Goal: Information Seeking & Learning: Learn about a topic

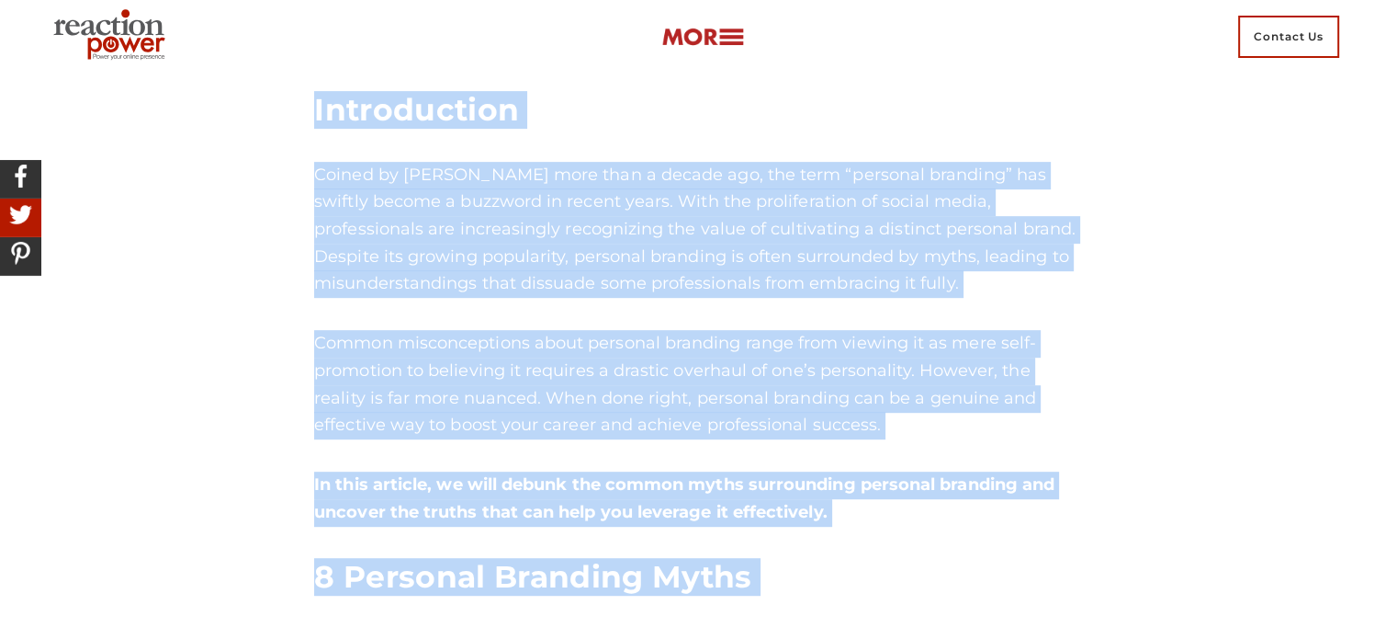
scroll to position [898, 0]
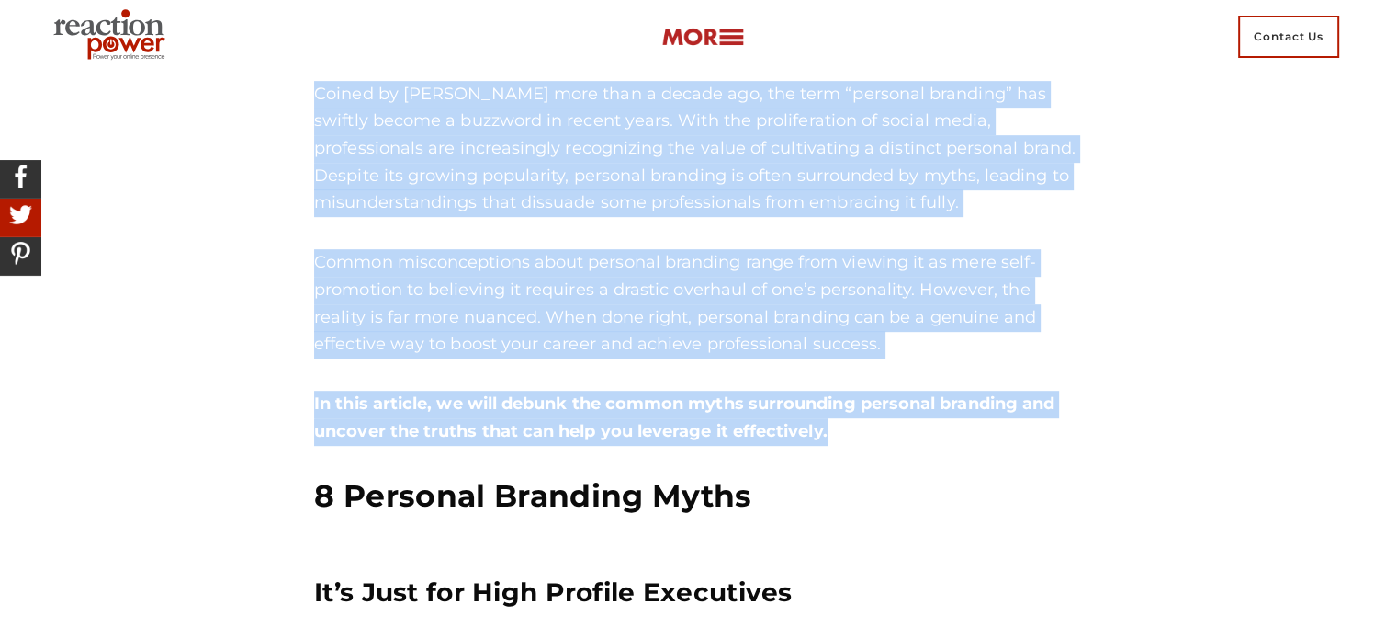
drag, startPoint x: 314, startPoint y: 285, endPoint x: 843, endPoint y: 440, distance: 551.5
click at [843, 440] on div "Personal branding is often misunderstood, leading to myths that prevent profess…" at bounding box center [698, 178] width 769 height 673
copy div "Introduction Coined by [PERSON_NAME] more than a decade ago, the term “personal…"
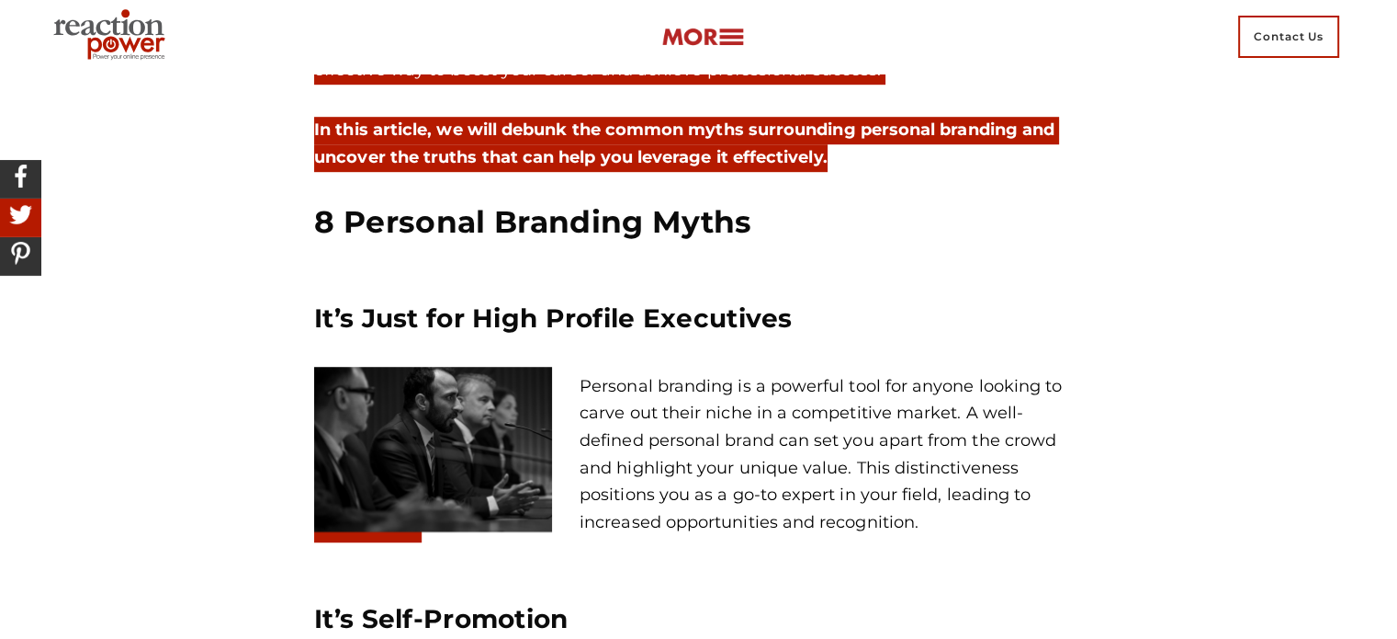
scroll to position [1173, 0]
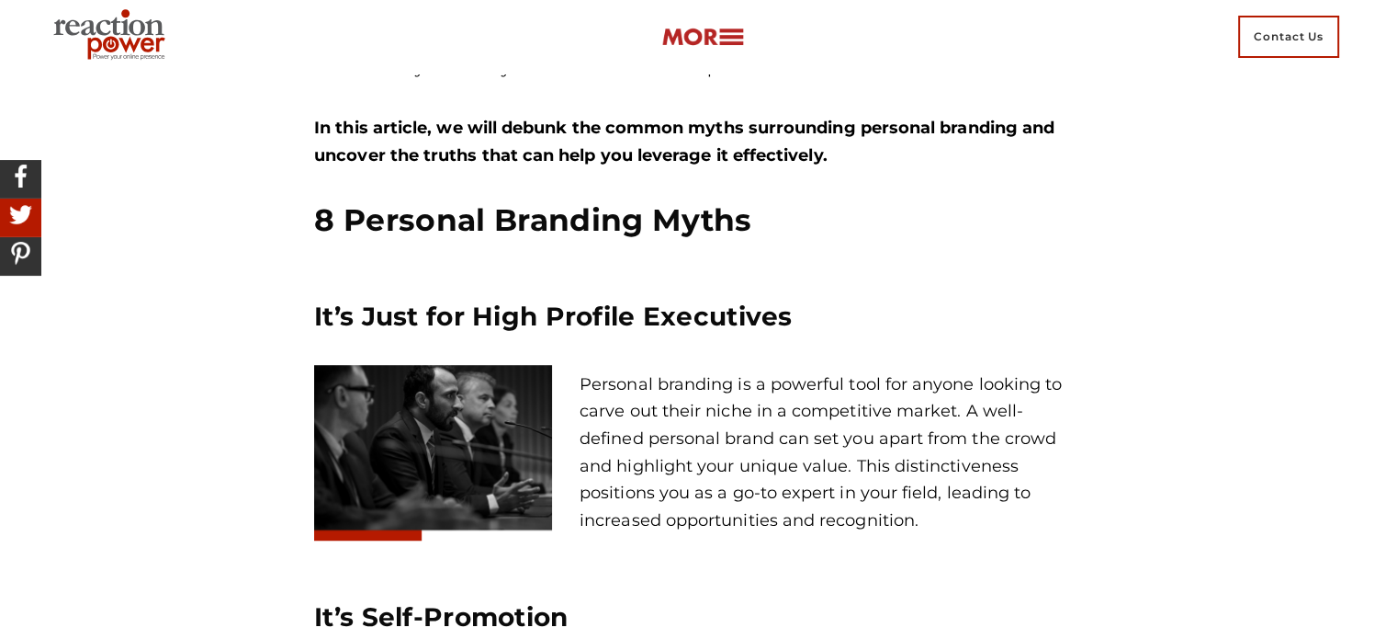
click at [314, 226] on h2 "8 Personal Branding Myths" at bounding box center [698, 220] width 769 height 38
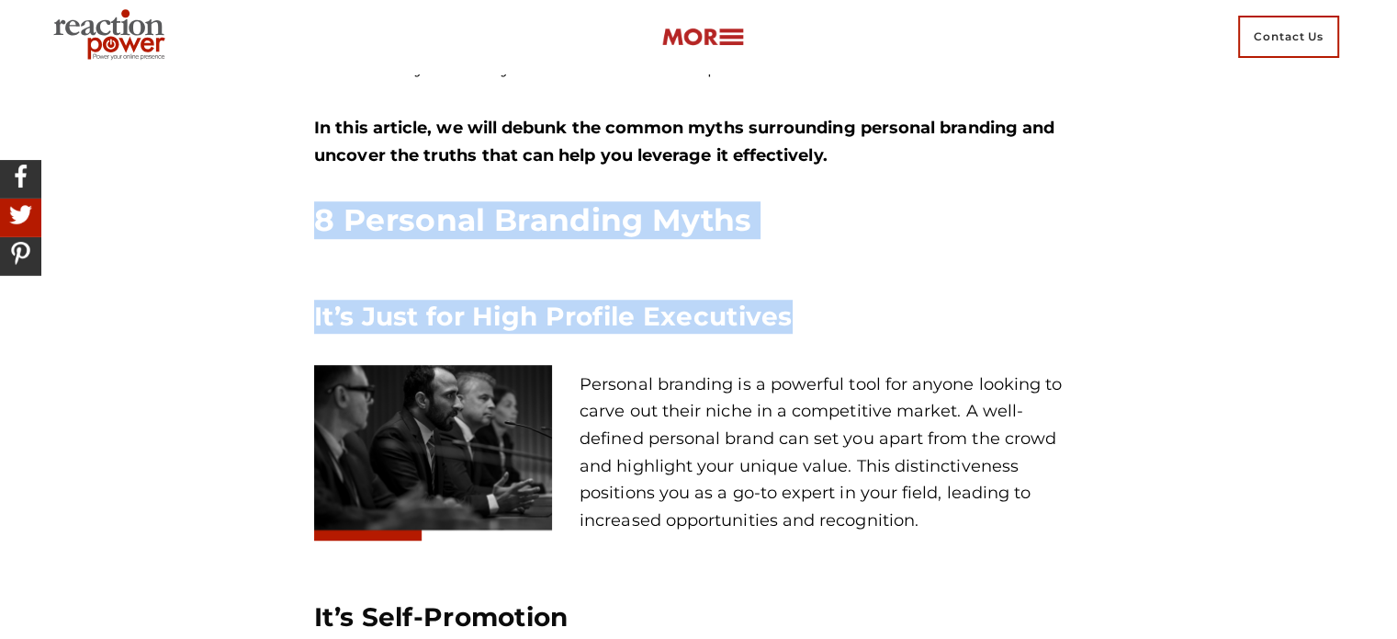
drag, startPoint x: 315, startPoint y: 219, endPoint x: 798, endPoint y: 316, distance: 493.0
copy div "8 Personal Branding Myths It’s Just for High Profile Executives"
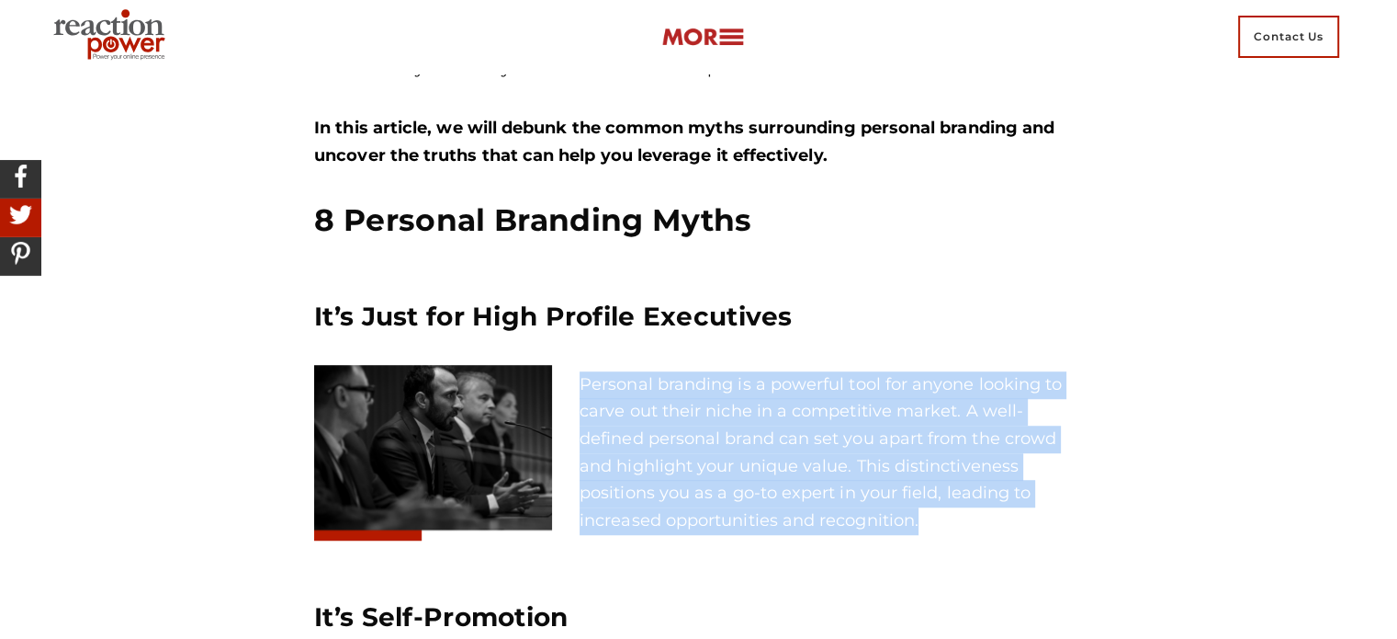
drag, startPoint x: 580, startPoint y: 381, endPoint x: 976, endPoint y: 521, distance: 419.9
click at [976, 521] on p "Personal branding is a powerful tool for anyone looking to carve out their nich…" at bounding box center [831, 453] width 503 height 164
copy p "Personal branding is a powerful tool for anyone looking to carve out their nich…"
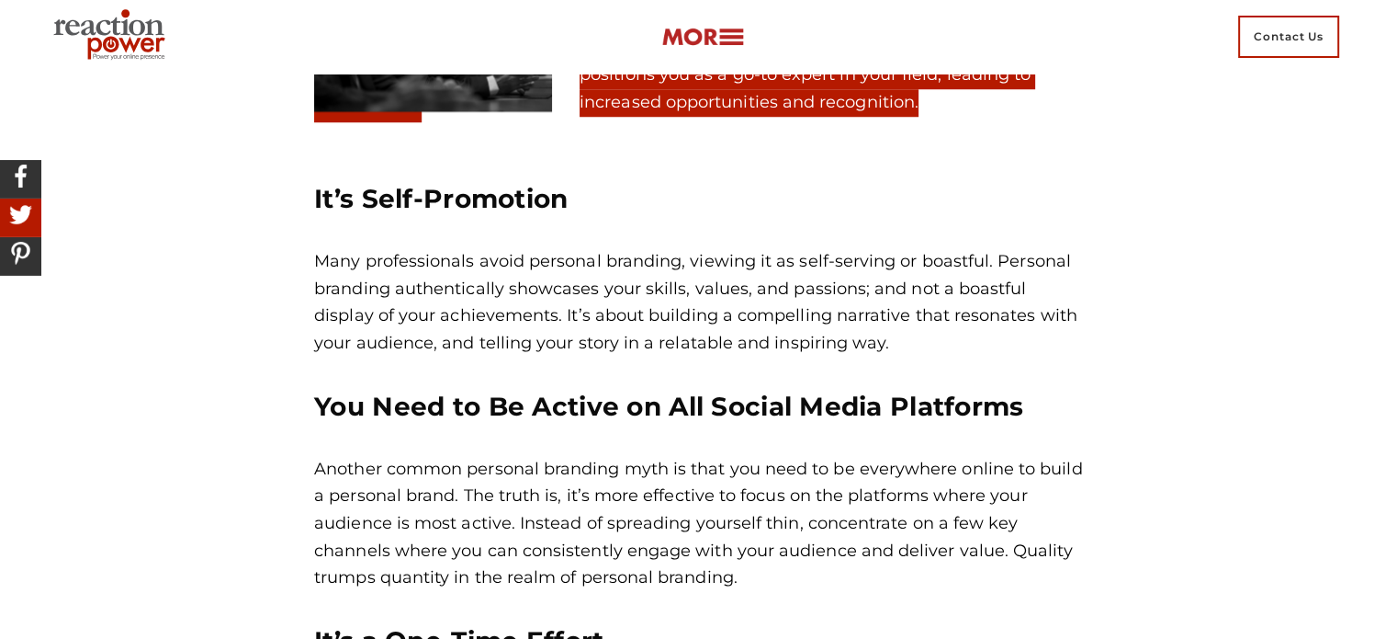
scroll to position [1633, 0]
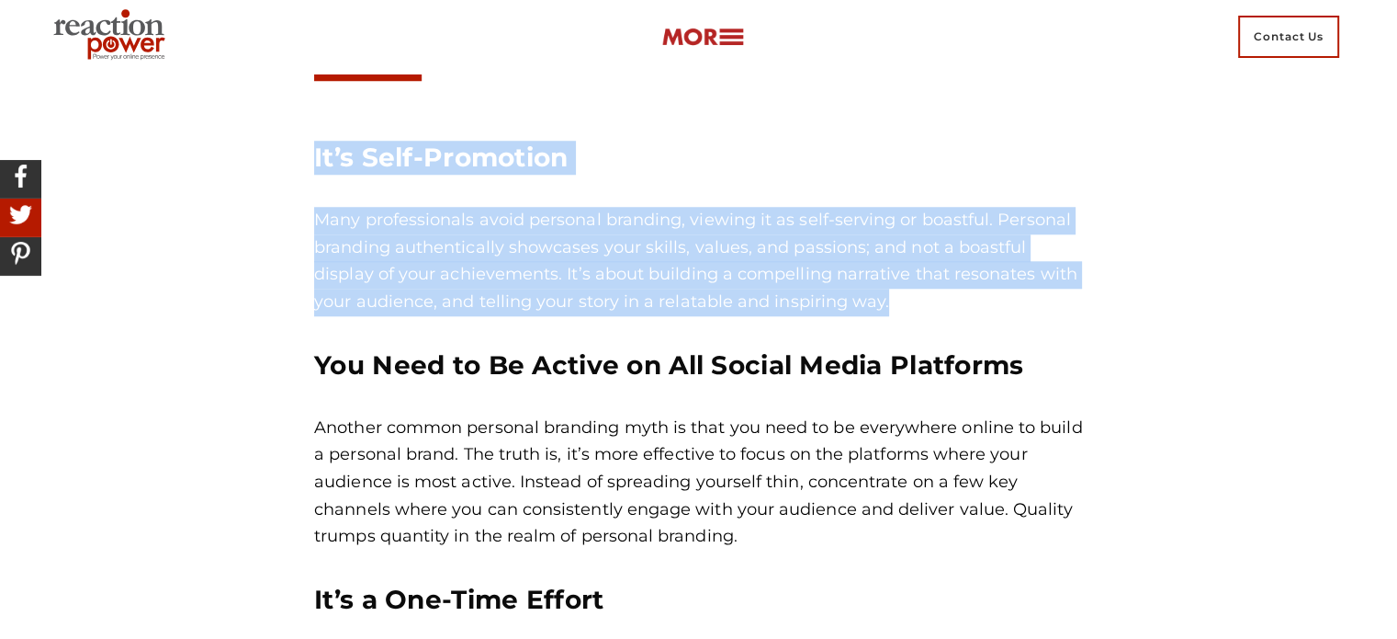
drag, startPoint x: 314, startPoint y: 157, endPoint x: 853, endPoint y: 309, distance: 559.3
click at [853, 309] on div "It’s Self-Promotion Many professionals avoid personal branding, viewing it as s…" at bounding box center [698, 539] width 769 height 797
copy div "It’s Self-Promotion Many professionals avoid personal branding, viewing it as s…"
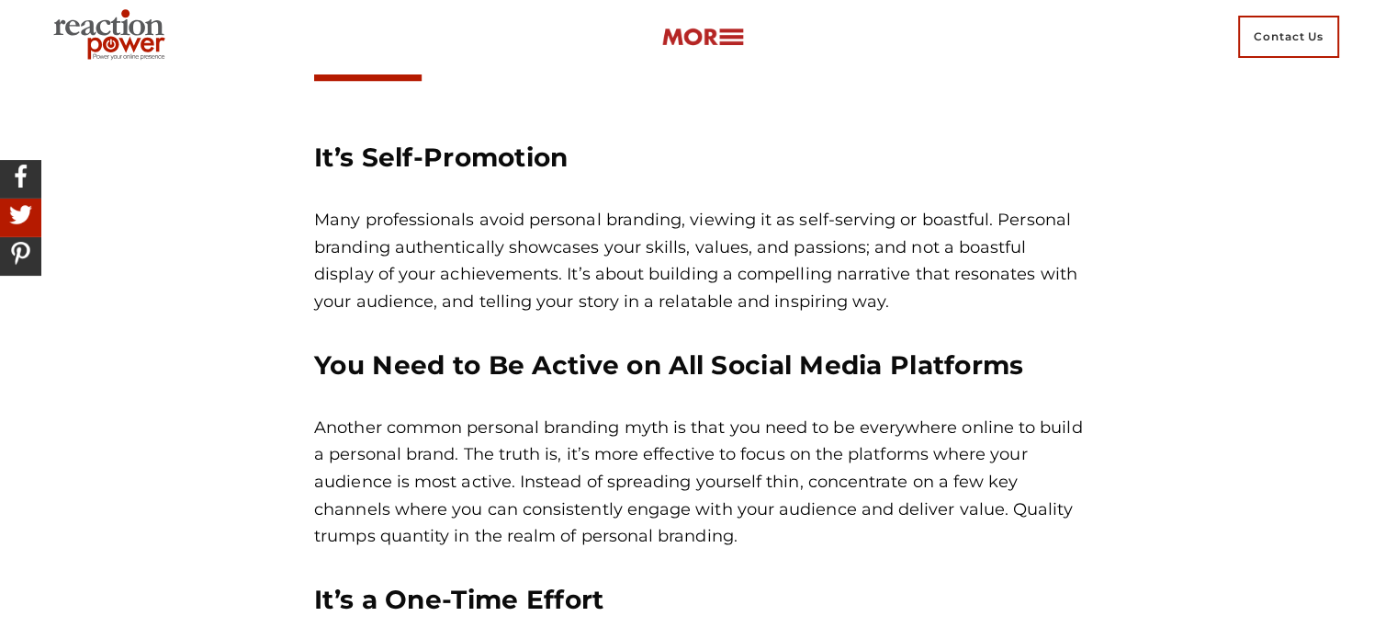
click at [305, 362] on div "It’s Self-Promotion Many professionals avoid personal branding, viewing it as s…" at bounding box center [698, 541] width 797 height 857
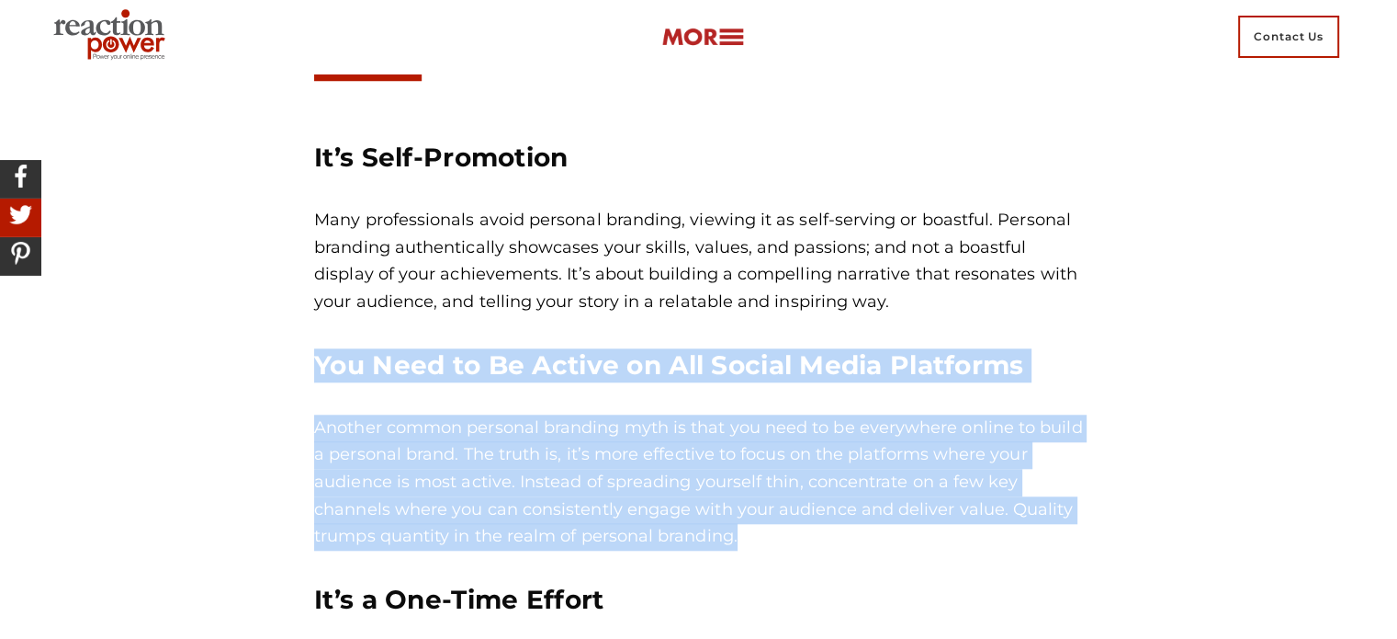
drag, startPoint x: 316, startPoint y: 361, endPoint x: 737, endPoint y: 537, distance: 456.3
click at [737, 537] on div "It’s Self-Promotion Many professionals avoid personal branding, viewing it as s…" at bounding box center [698, 539] width 769 height 797
copy div "You Need to Be Active on All Social Media Platforms Another common personal bra…"
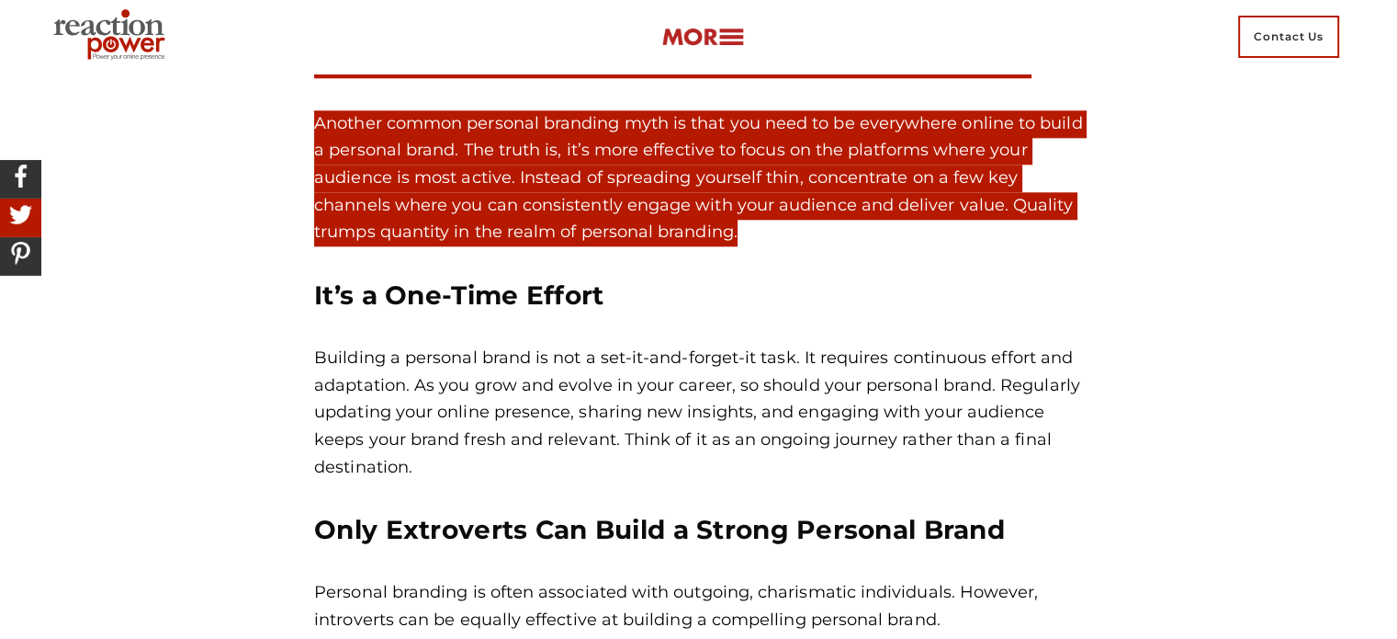
scroll to position [2000, 0]
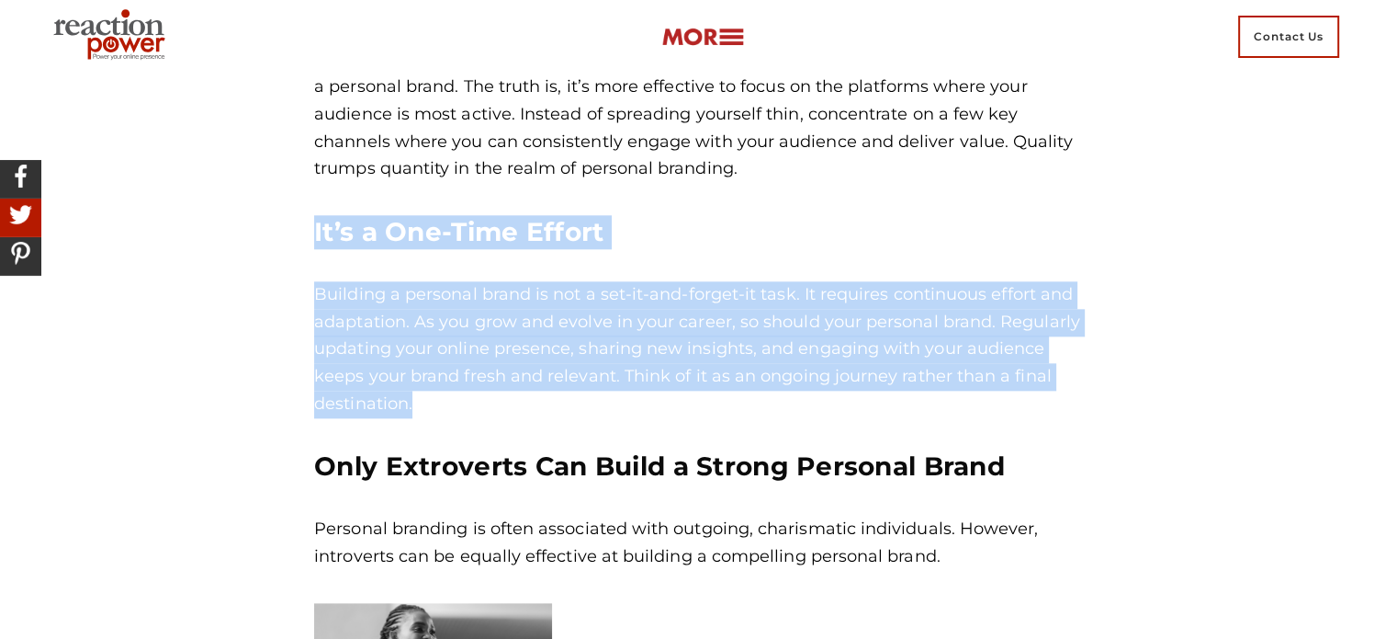
drag, startPoint x: 311, startPoint y: 228, endPoint x: 468, endPoint y: 393, distance: 228.1
click at [468, 393] on div "It’s Self-Promotion Many professionals avoid personal branding, viewing it as s…" at bounding box center [698, 174] width 797 height 857
copy div "It’s a One-Time Effort Building a personal brand is not a set-it-and-forget-it …"
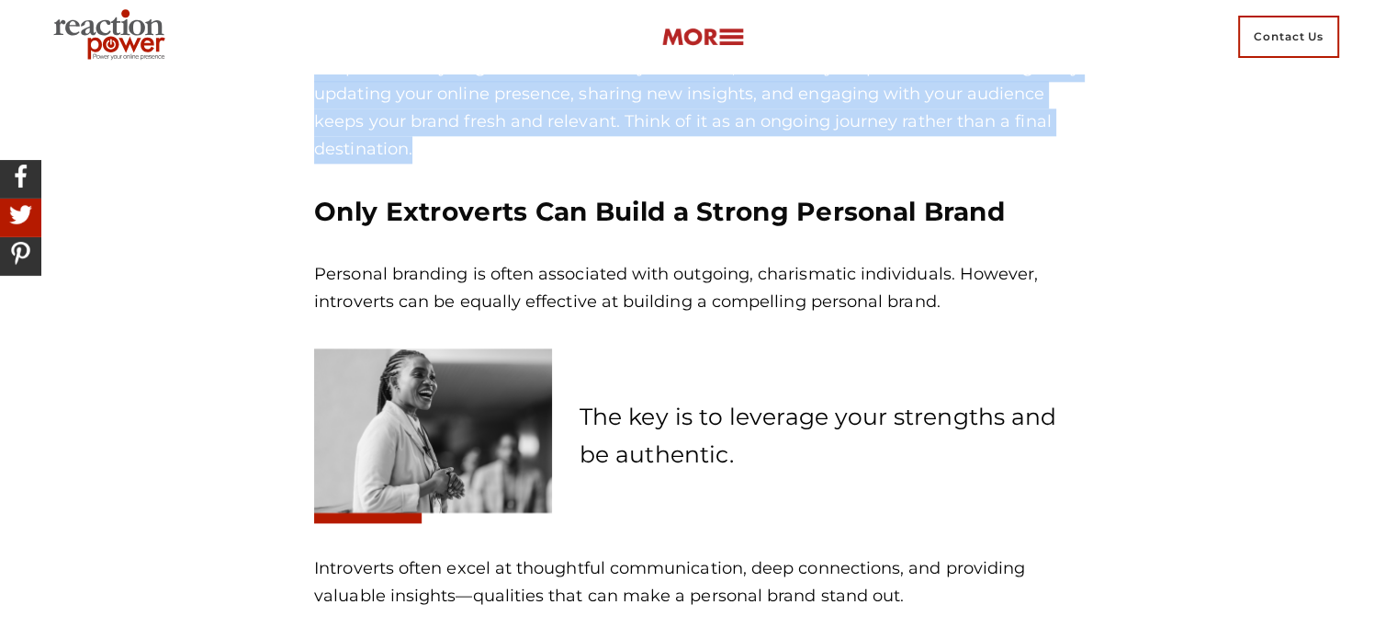
scroll to position [2276, 0]
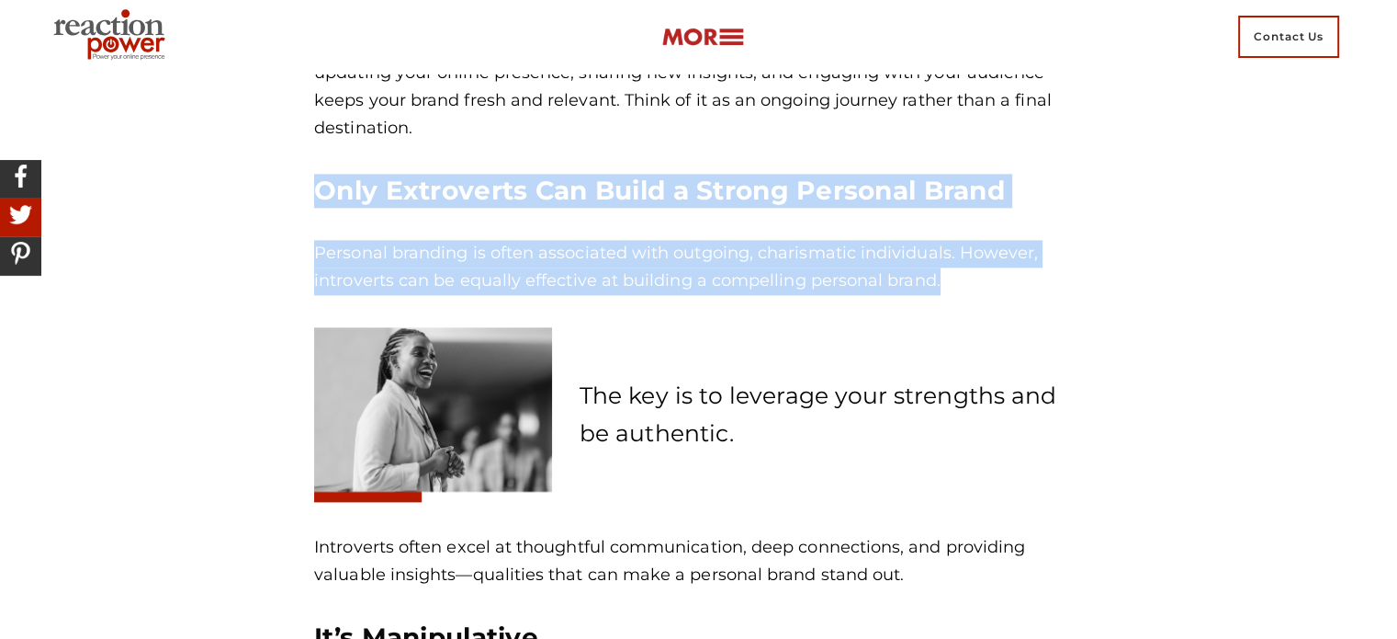
drag, startPoint x: 314, startPoint y: 190, endPoint x: 942, endPoint y: 274, distance: 633.1
copy div "Only Extroverts Can Build a Strong Personal Brand Personal branding is often as…"
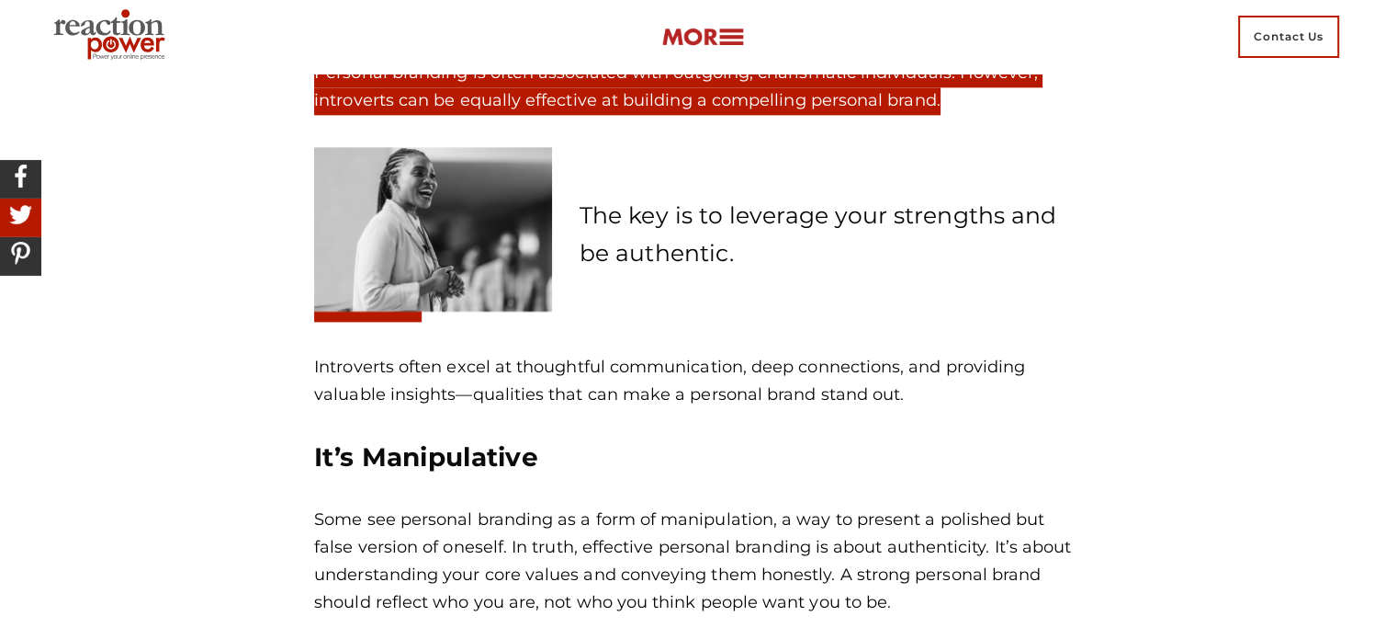
scroll to position [2460, 0]
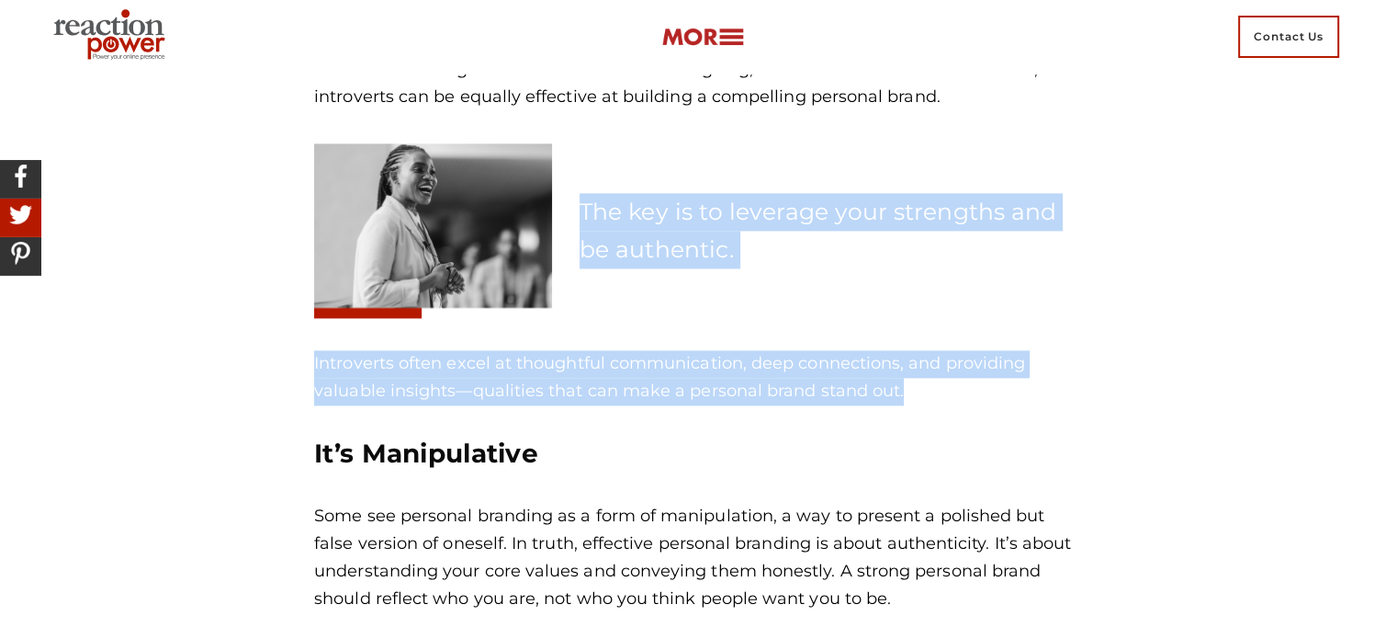
drag, startPoint x: 583, startPoint y: 208, endPoint x: 905, endPoint y: 396, distance: 372.7
click at [905, 396] on section "It’s Just for High Profile Executives Personal branding is a powerful tool for …" at bounding box center [698, 362] width 797 height 2753
copy section "The key is to leverage your strengths and be authentic. Introverts often excel …"
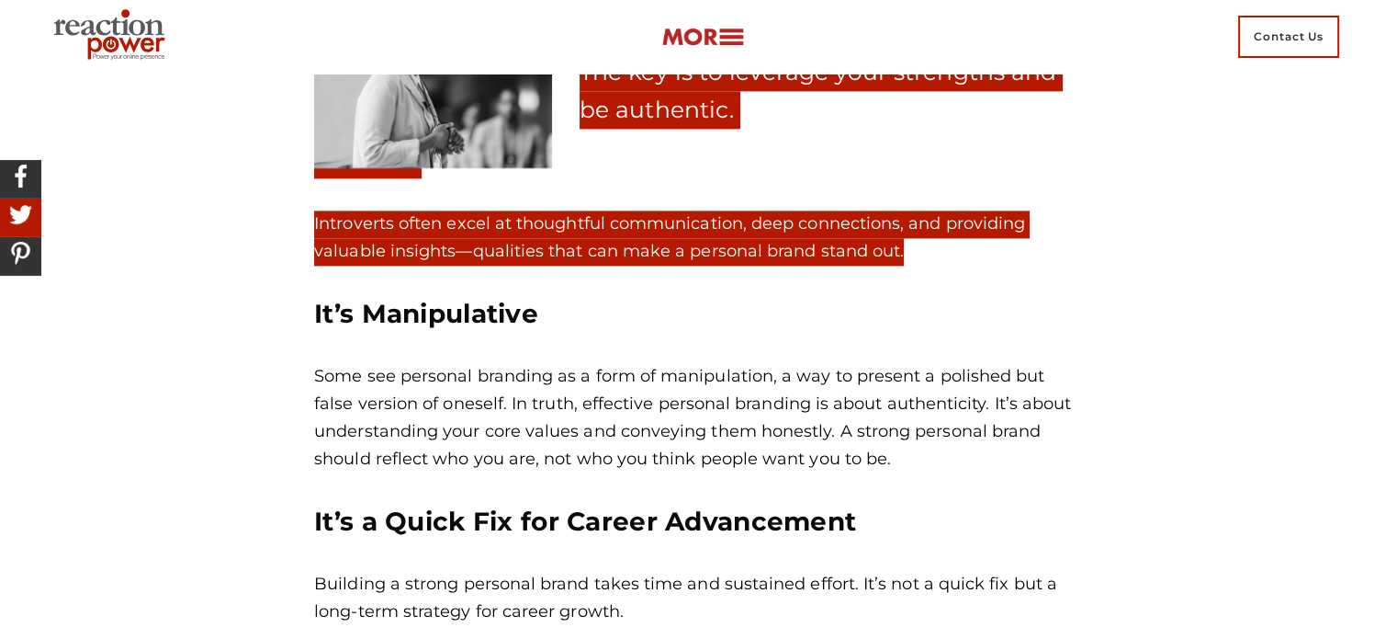
scroll to position [2735, 0]
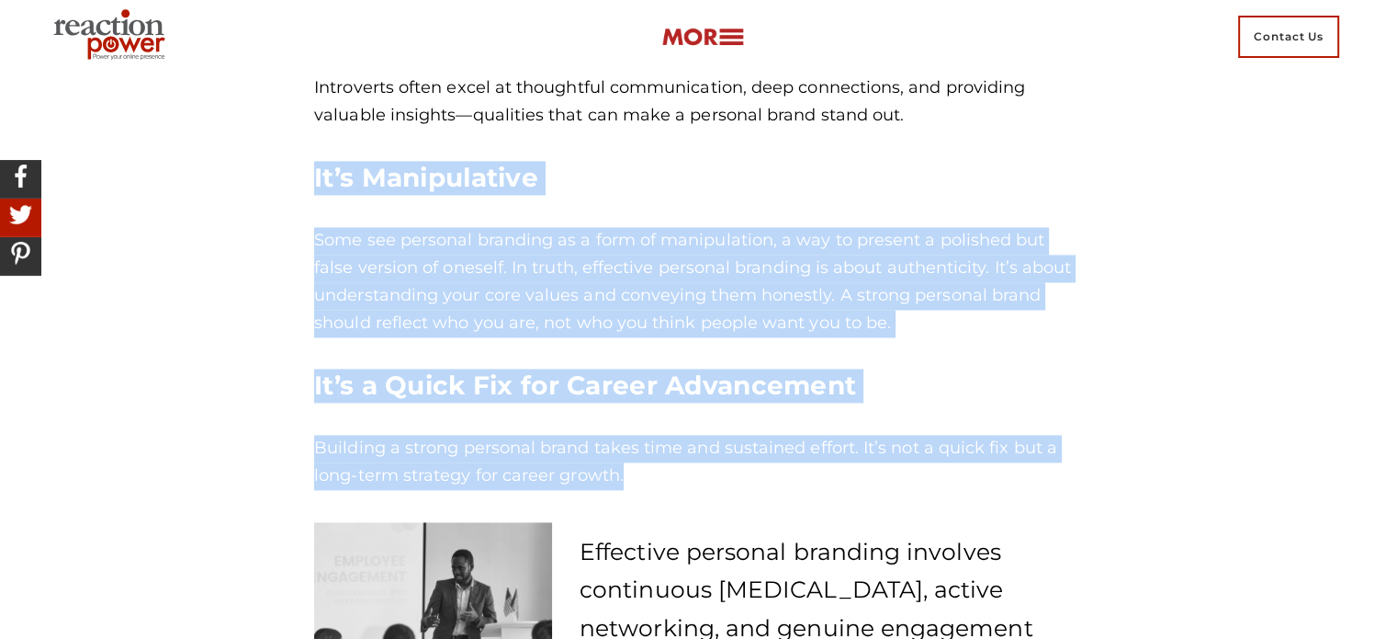
drag, startPoint x: 315, startPoint y: 183, endPoint x: 646, endPoint y: 466, distance: 435.3
click at [646, 466] on div "Introverts often excel at thoughtful communication, deep connections, and provi…" at bounding box center [698, 281] width 769 height 414
copy div "It’s Manipulative Some see personal branding as a form of manipulation, a way t…"
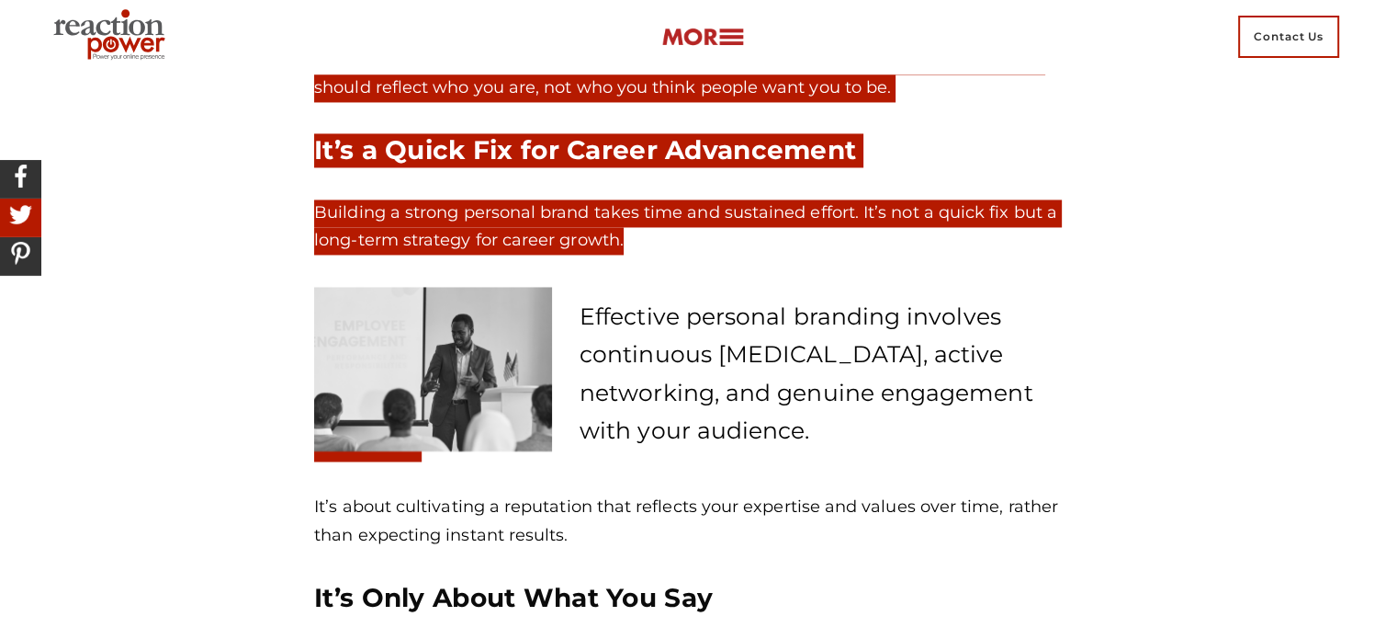
scroll to position [3011, 0]
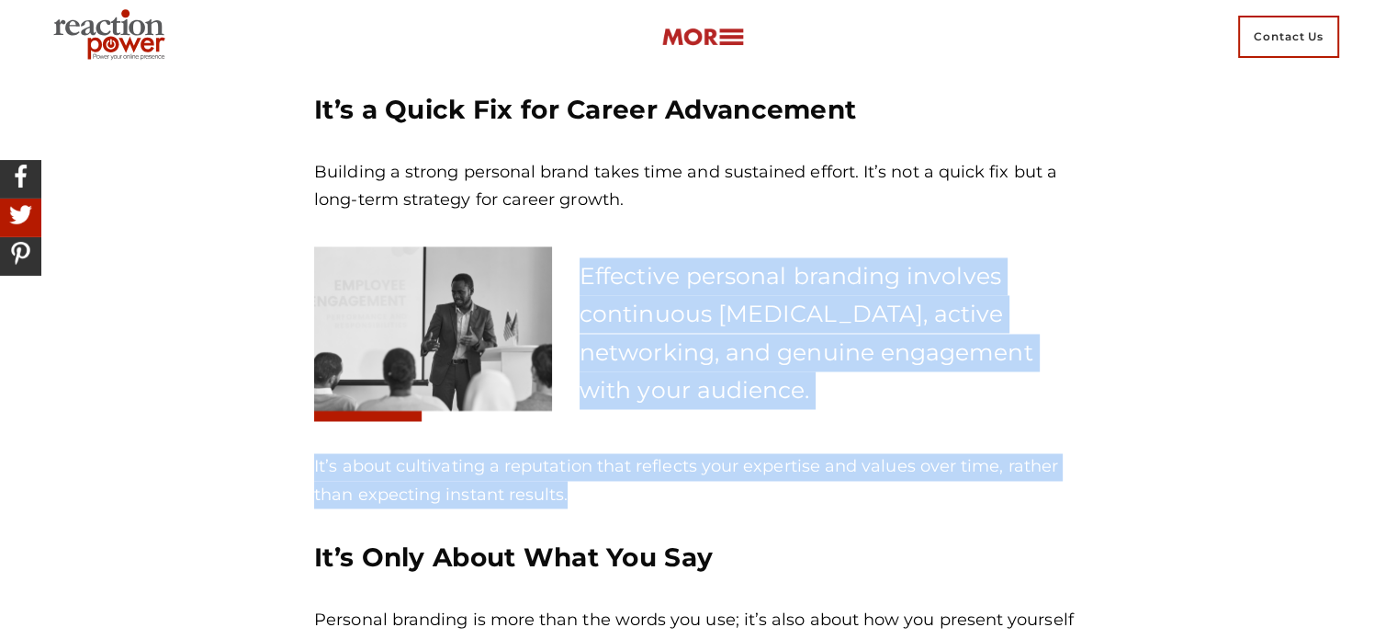
drag, startPoint x: 584, startPoint y: 272, endPoint x: 753, endPoint y: 499, distance: 283.0
copy section "Effective personal branding involves continuous [MEDICAL_DATA], active networki…"
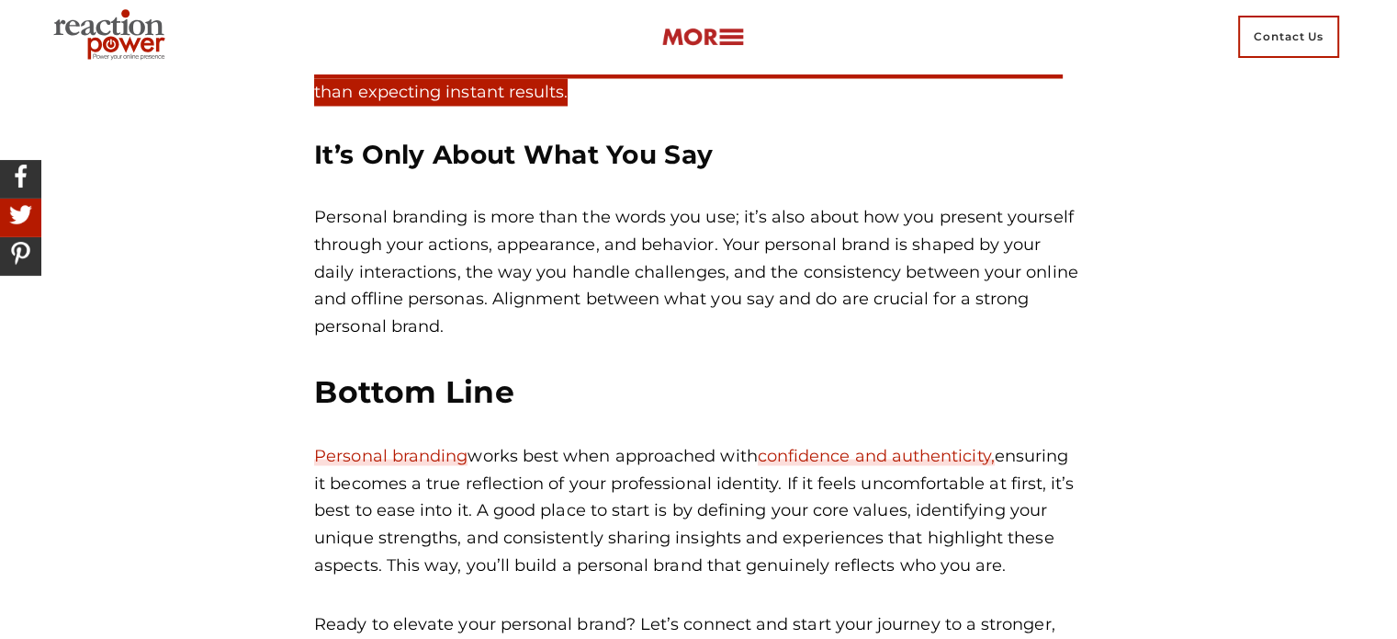
scroll to position [3470, 0]
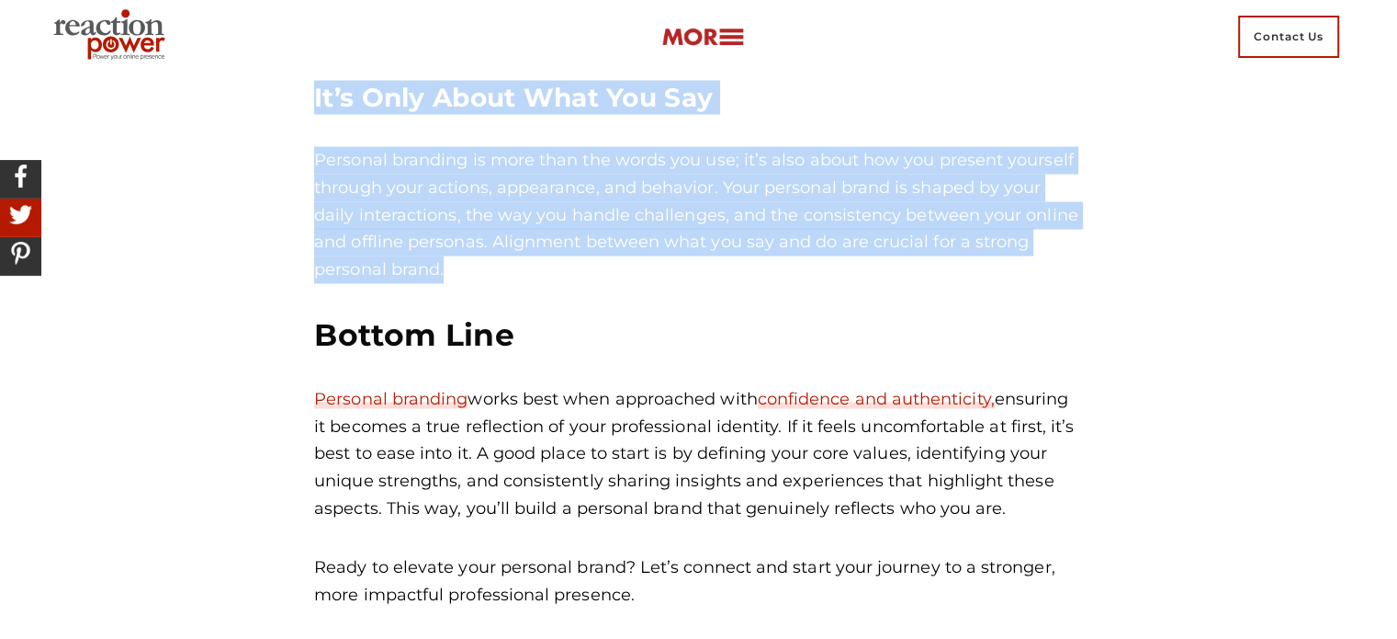
drag, startPoint x: 315, startPoint y: 94, endPoint x: 407, endPoint y: 262, distance: 191.6
click at [407, 262] on div "It’s about cultivating a reputation that reflects your expertise and values ove…" at bounding box center [698, 344] width 769 height 701
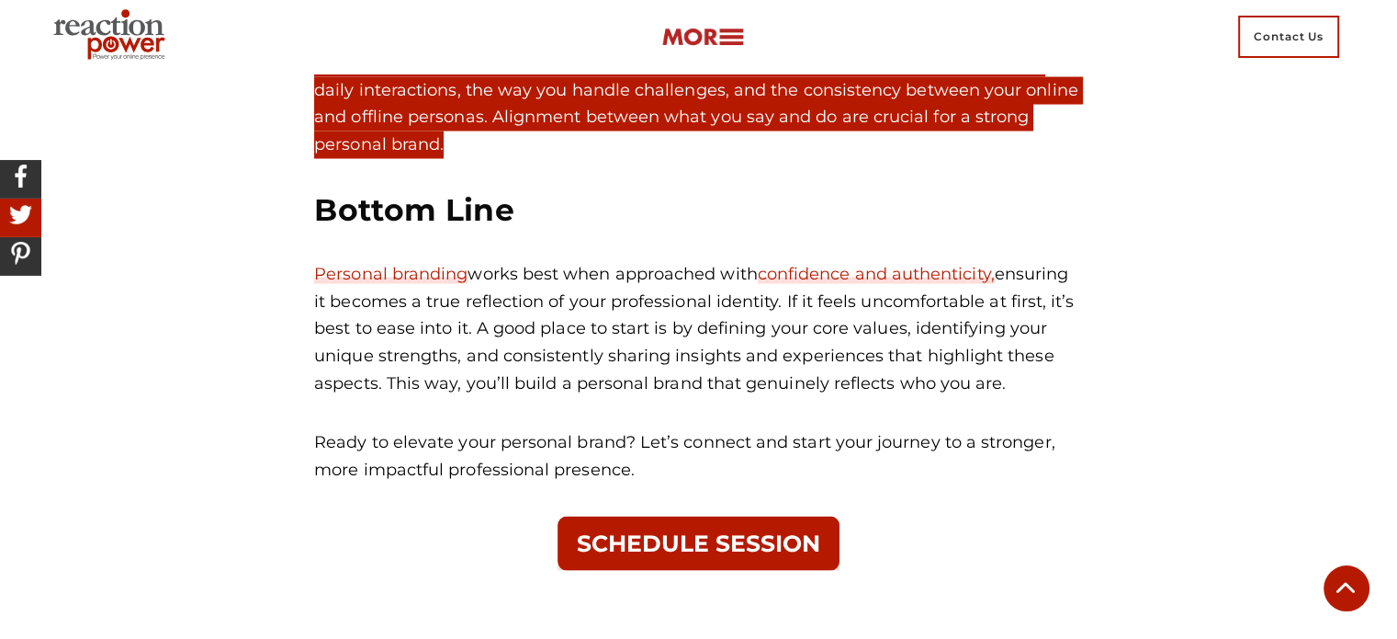
scroll to position [3562, 0]
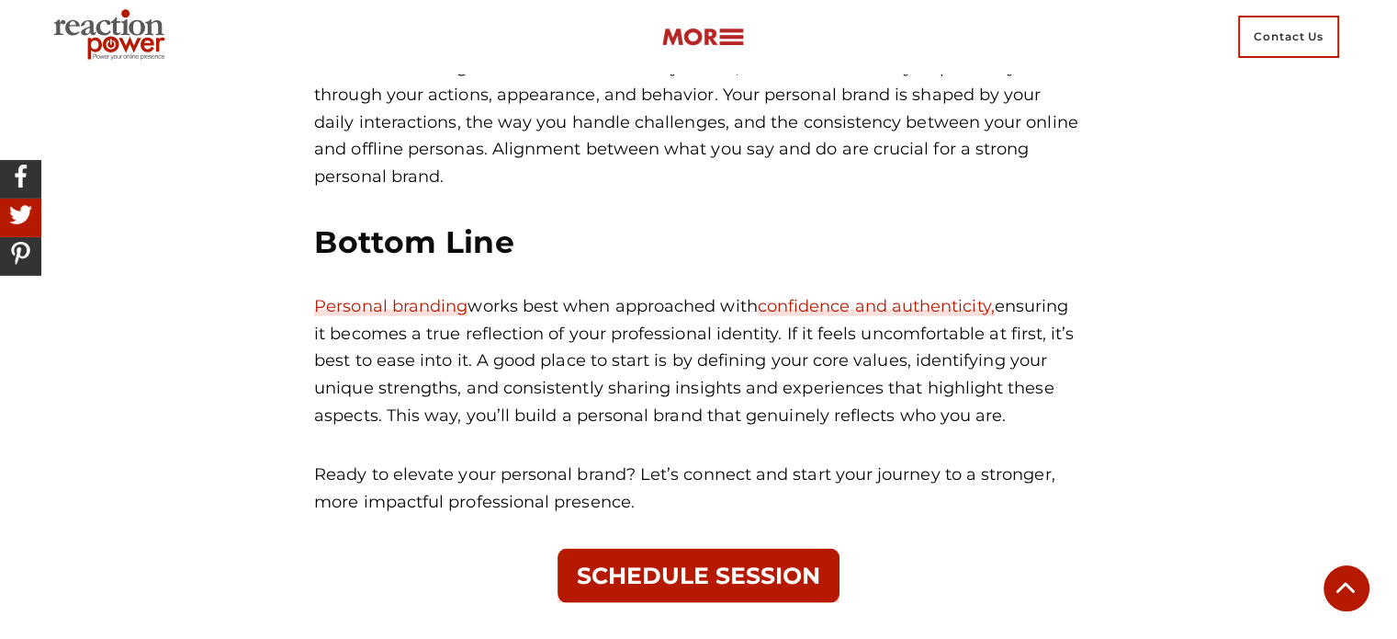
click at [311, 243] on div "It’s about cultivating a reputation that reflects your expertise and values ove…" at bounding box center [698, 268] width 797 height 733
drag, startPoint x: 316, startPoint y: 242, endPoint x: 1008, endPoint y: 410, distance: 712.0
click at [1008, 410] on div "It’s about cultivating a reputation that reflects your expertise and values ove…" at bounding box center [698, 252] width 769 height 701
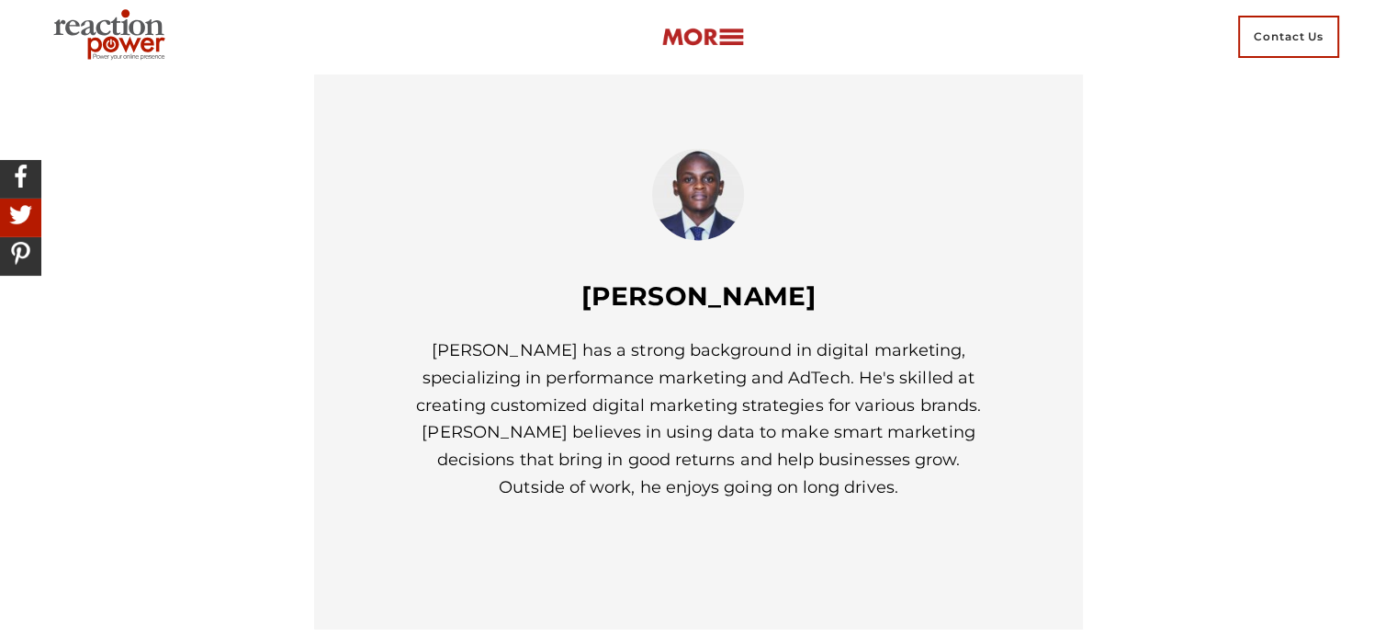
scroll to position [4481, 0]
